Goal: Task Accomplishment & Management: Complete application form

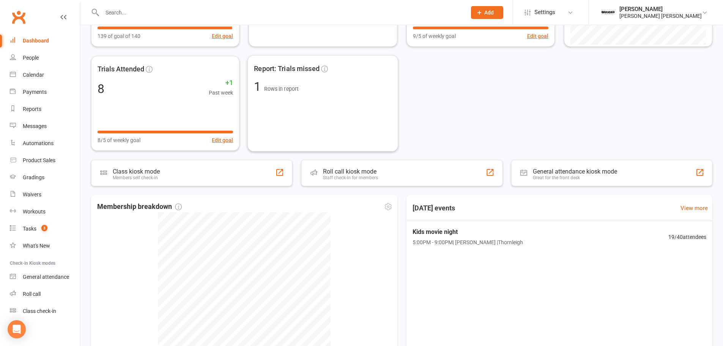
scroll to position [114, 0]
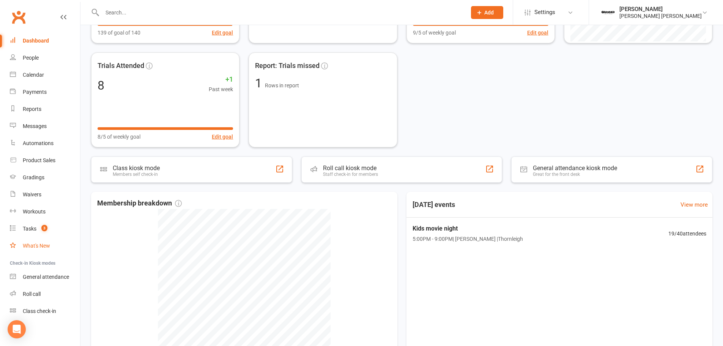
click at [30, 249] on link "What's New" at bounding box center [45, 245] width 70 height 17
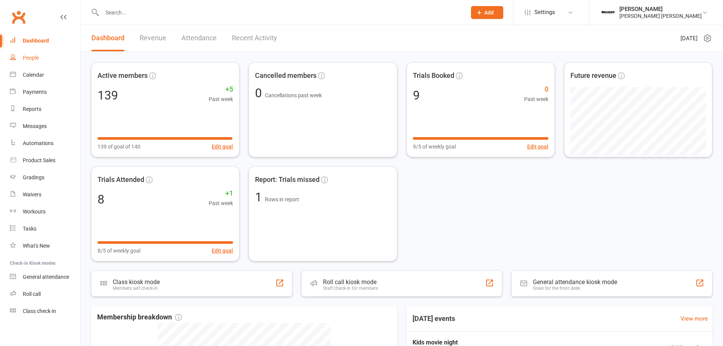
click at [33, 55] on div "People" at bounding box center [31, 58] width 16 height 6
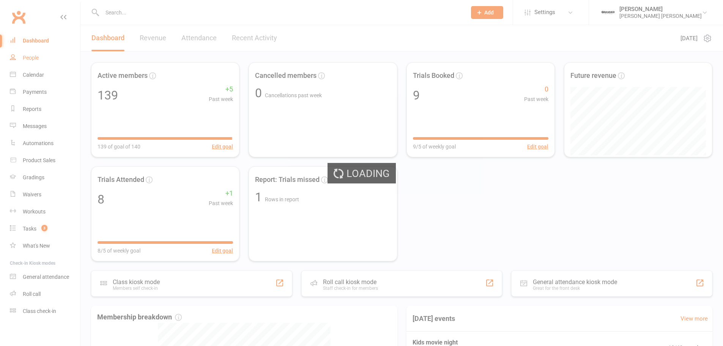
select select "100"
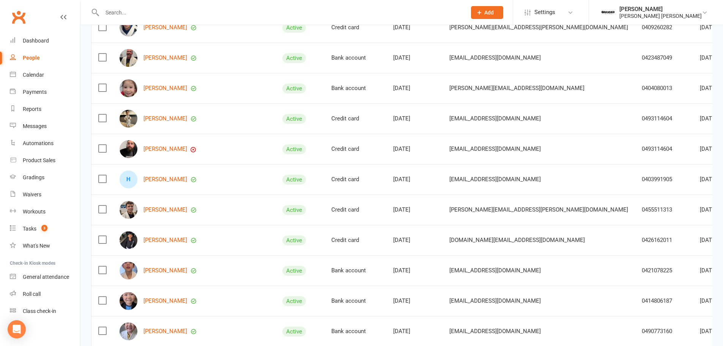
scroll to position [455, 0]
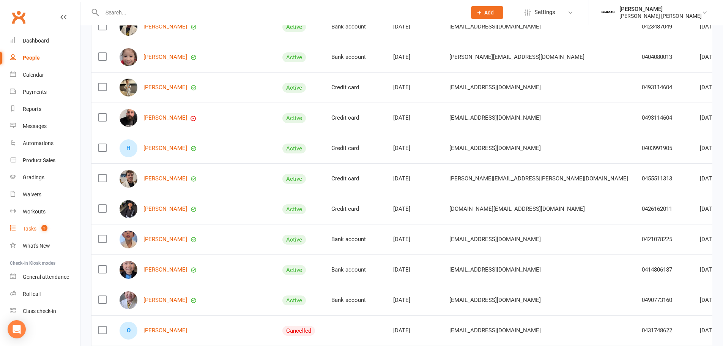
click at [28, 229] on div "Tasks" at bounding box center [30, 228] width 14 height 6
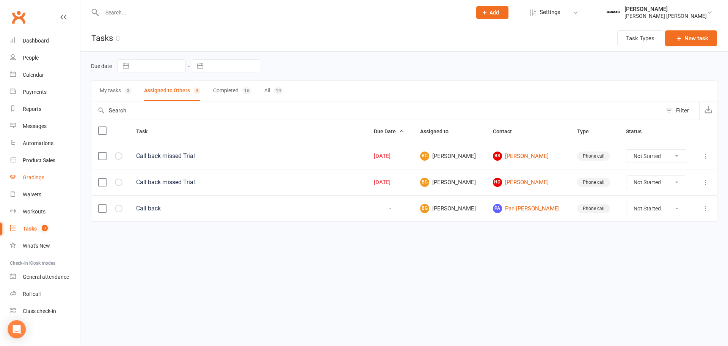
click at [42, 173] on link "Gradings" at bounding box center [45, 177] width 70 height 17
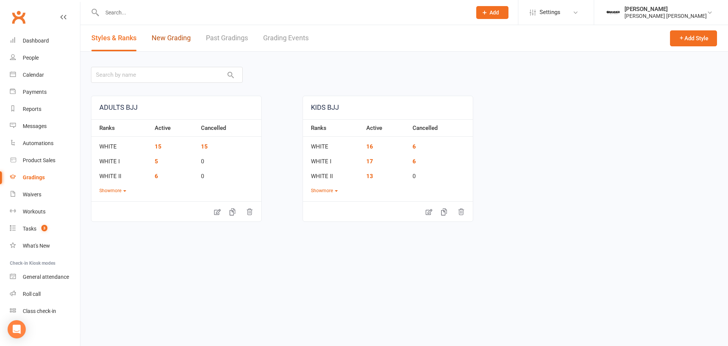
click at [170, 46] on link "New Grading" at bounding box center [171, 38] width 39 height 26
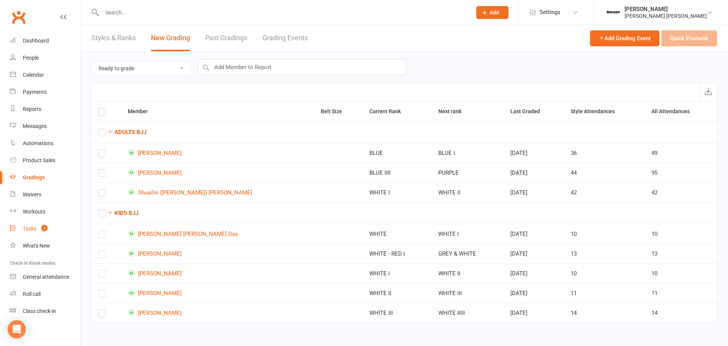
click at [24, 229] on div "Tasks" at bounding box center [30, 228] width 14 height 6
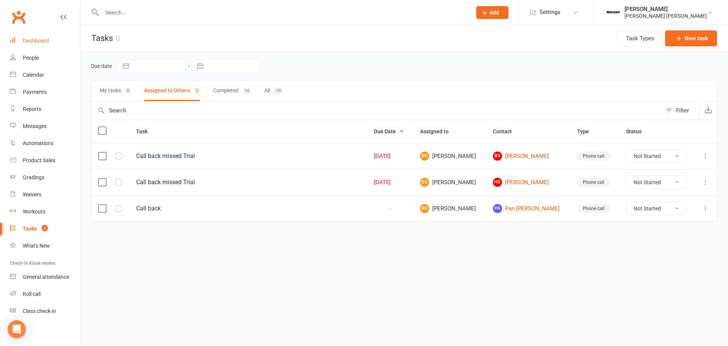
click at [41, 43] on div "Dashboard" at bounding box center [36, 41] width 26 height 6
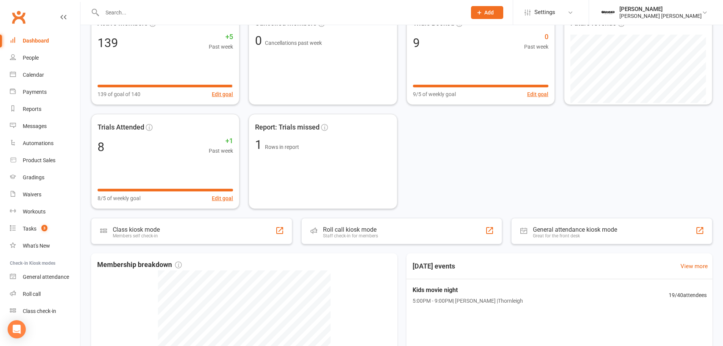
scroll to position [207, 0]
